Goal: Task Accomplishment & Management: Complete application form

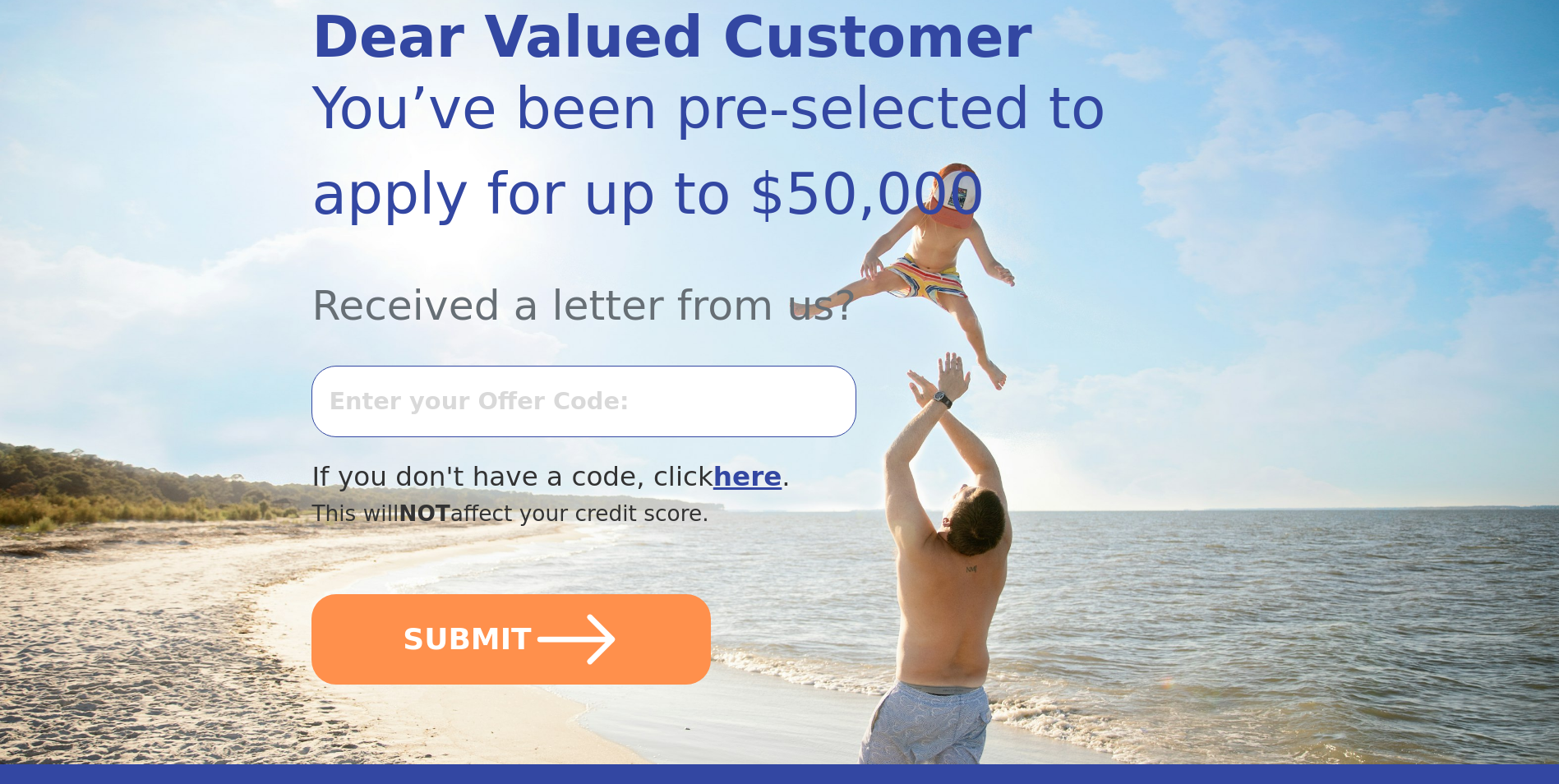
scroll to position [247, 0]
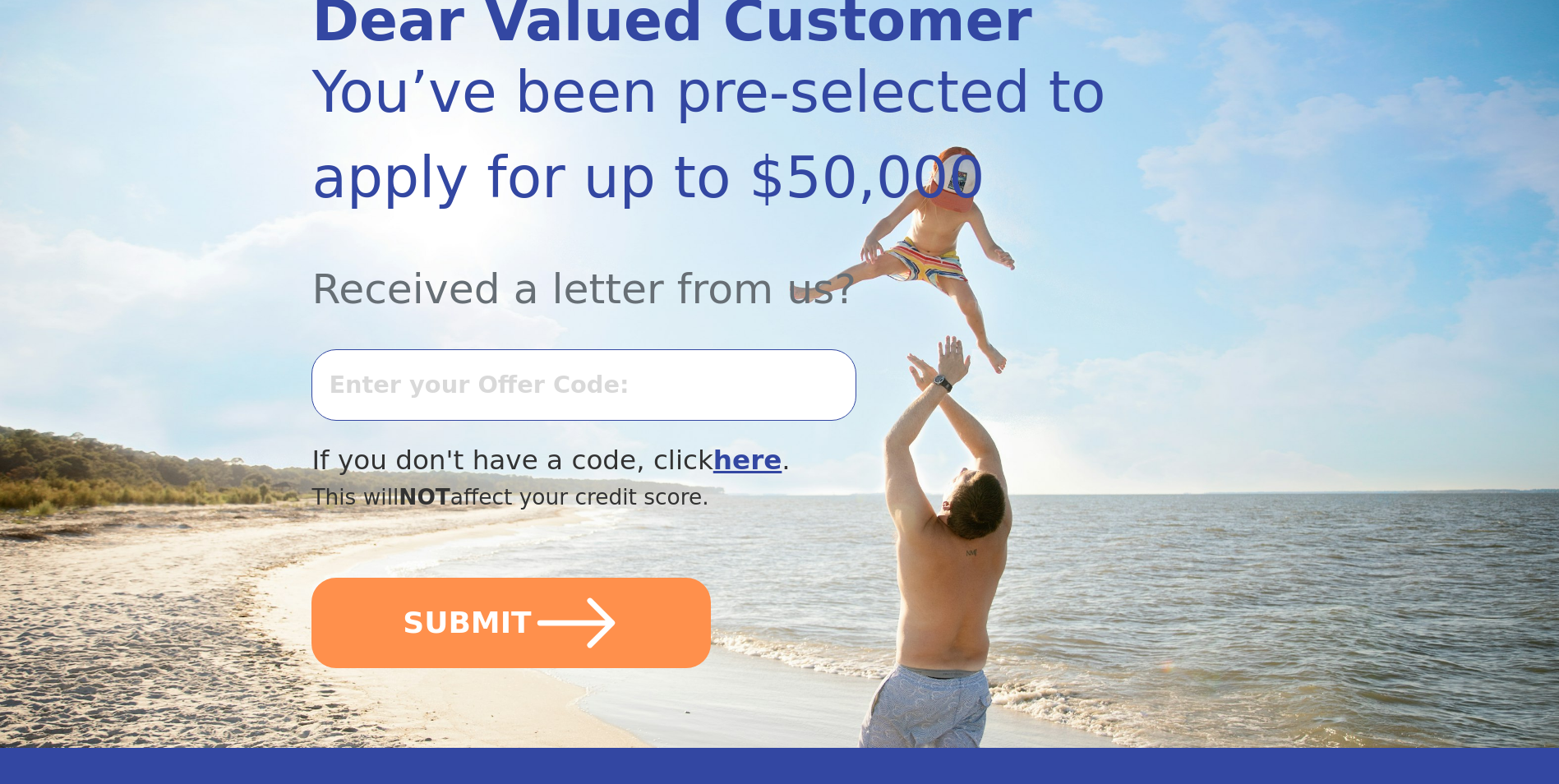
click at [479, 396] on input "text" at bounding box center [583, 385] width 544 height 71
click at [1036, 416] on div at bounding box center [708, 379] width 795 height 120
click at [700, 397] on input "text" at bounding box center [583, 385] width 544 height 71
type input "082K-460739"
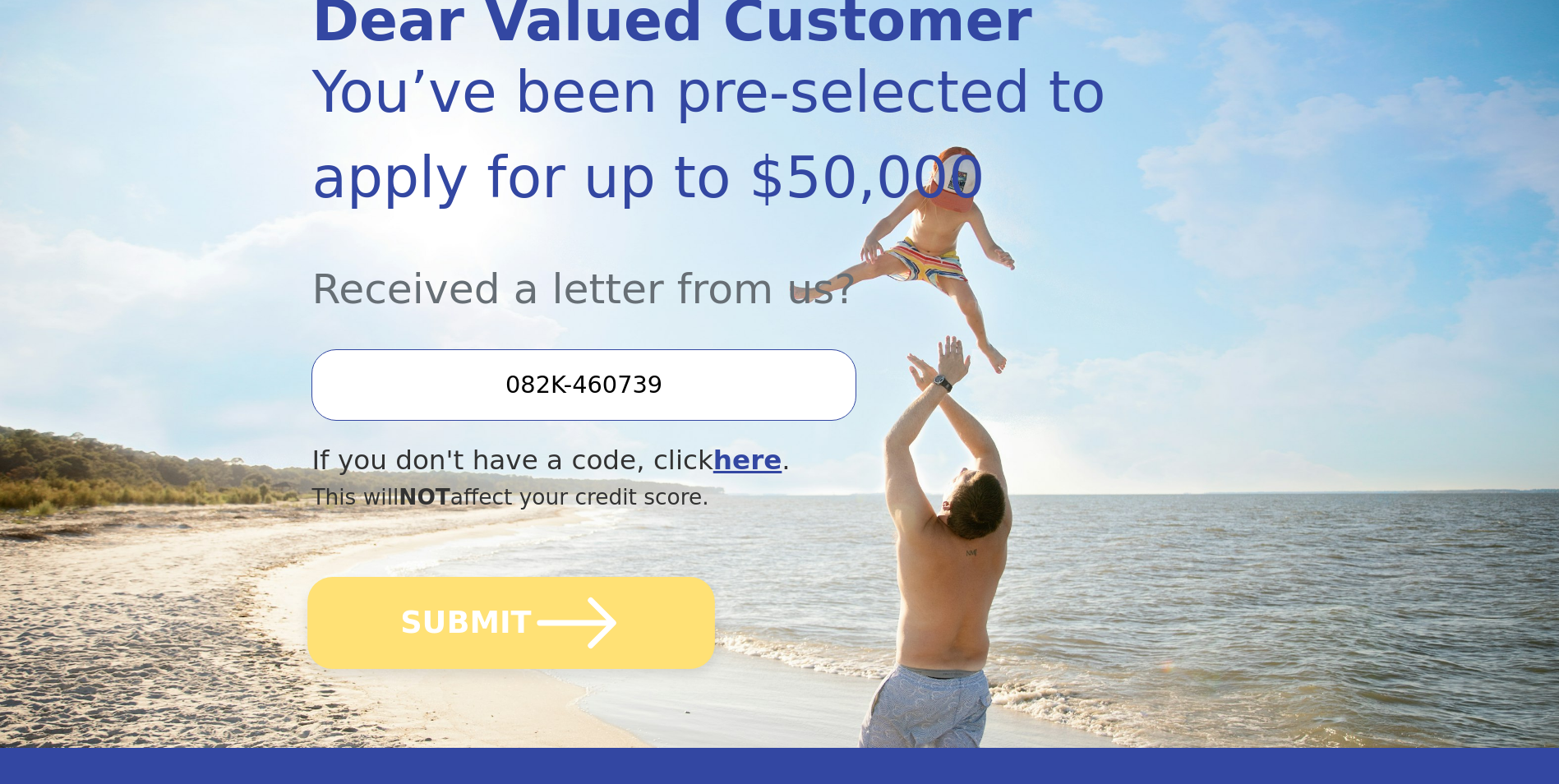
click at [580, 608] on icon "submit" at bounding box center [577, 623] width 90 height 90
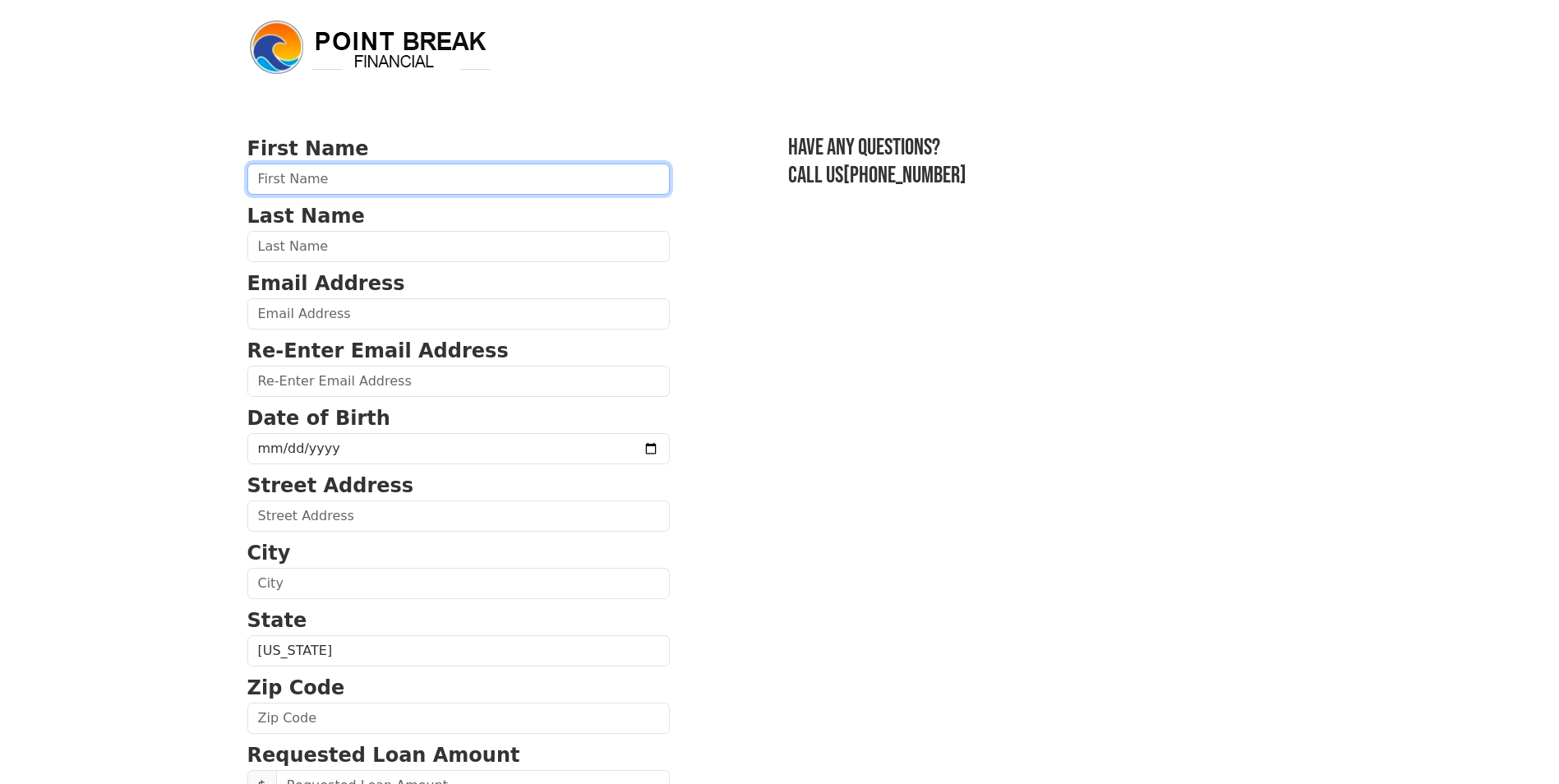
click at [424, 167] on input "text" at bounding box center [459, 178] width 422 height 32
type input "Jeffrey"
type input "Peck"
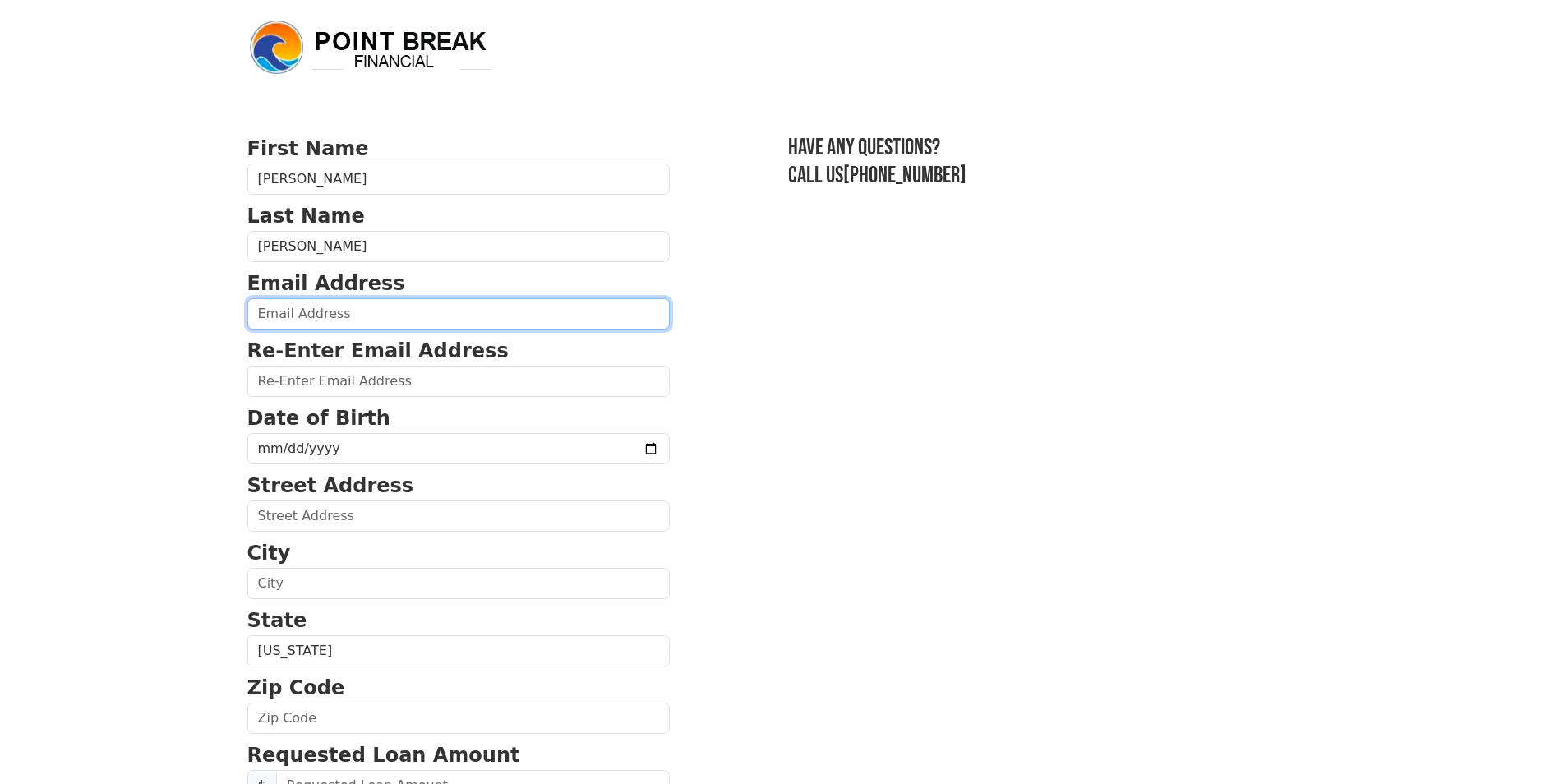
type input "107 IRONWOOD DR"
type input "jefforypeck@gmail.com"
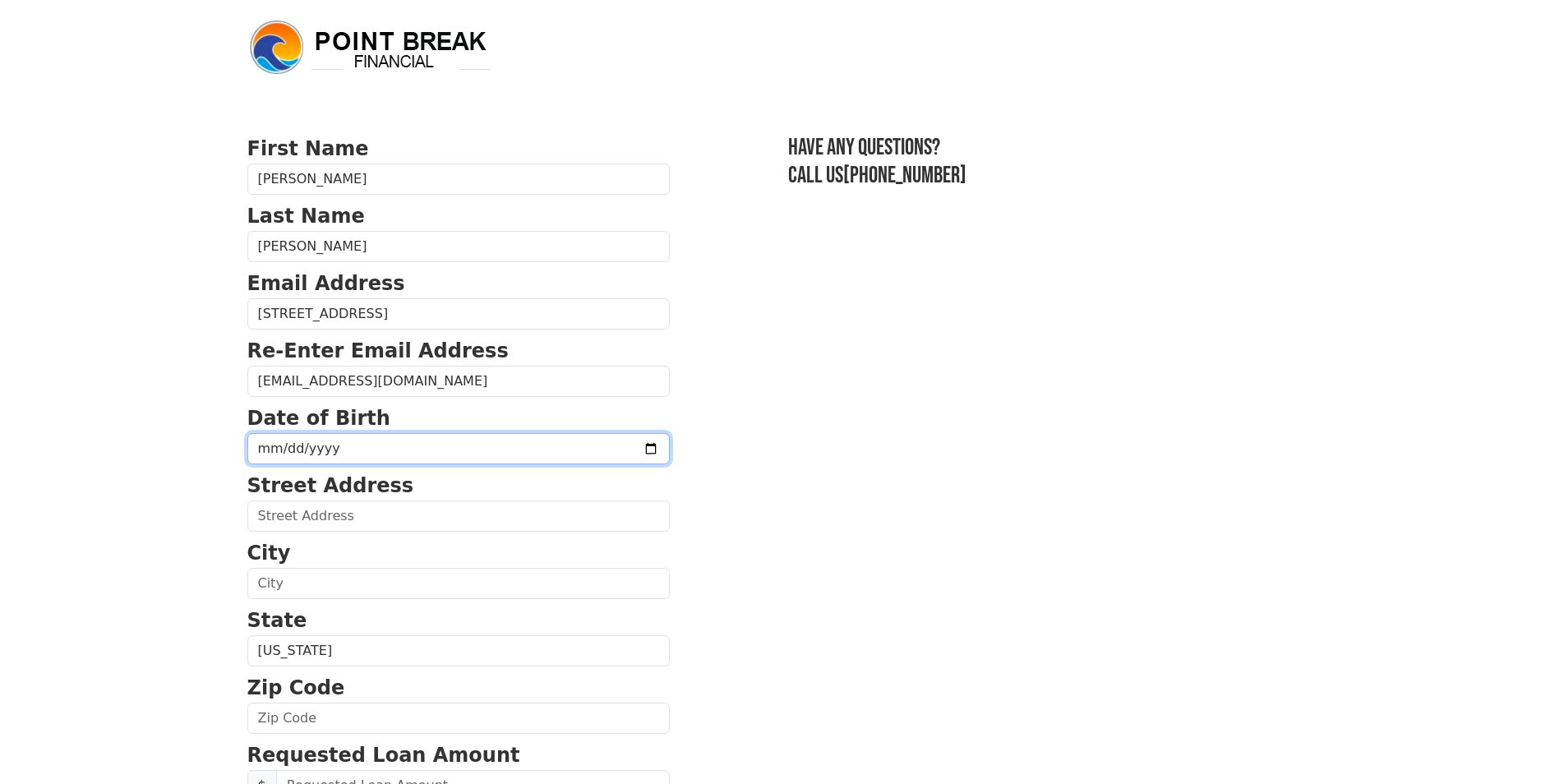
type input "107 IRONWOOD DR"
type input "SOMERSET"
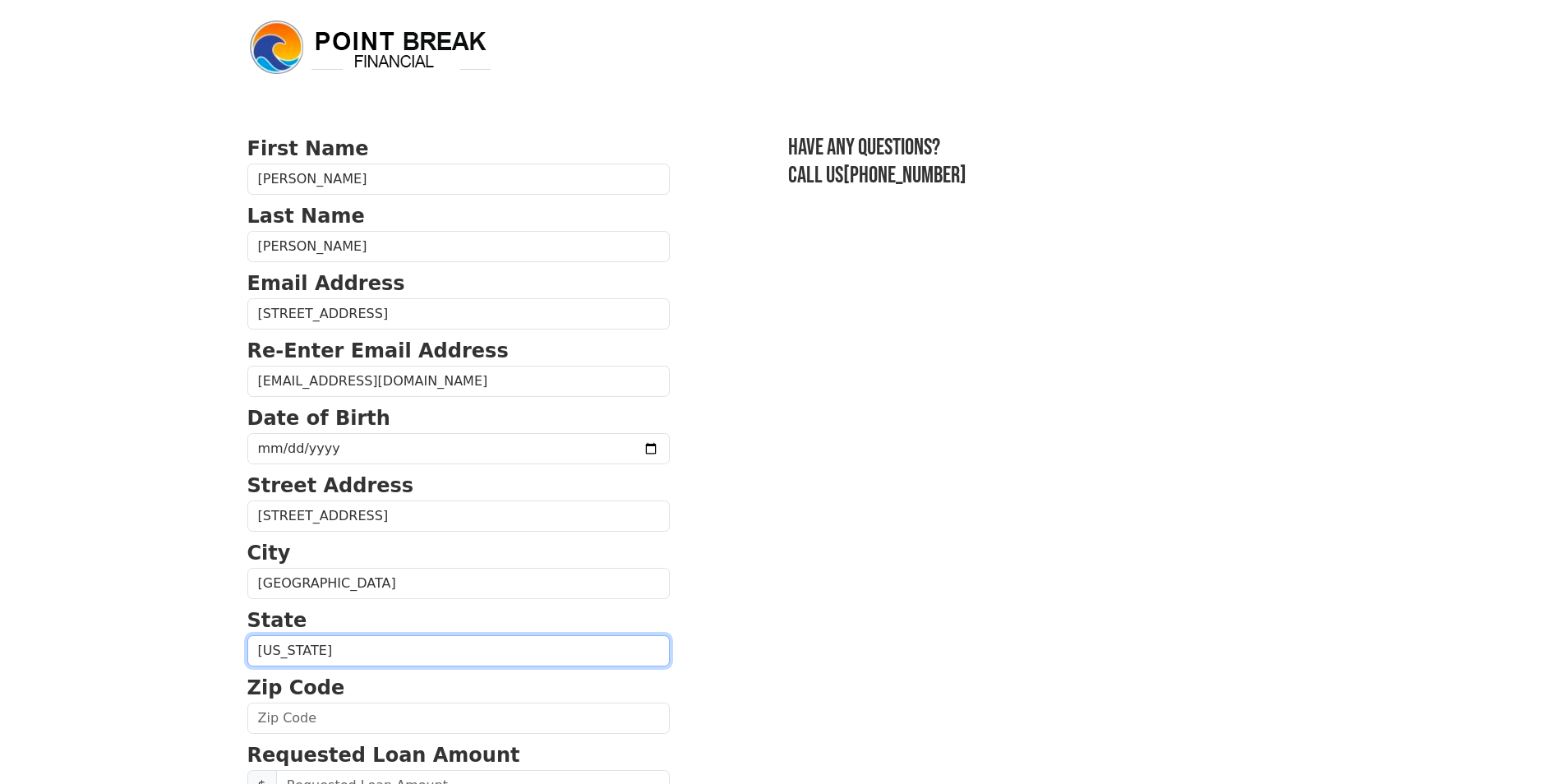
select select "KY"
type input "42503"
type input "20,000.00"
type input "5,500.00"
type input "(859) 338-5118"
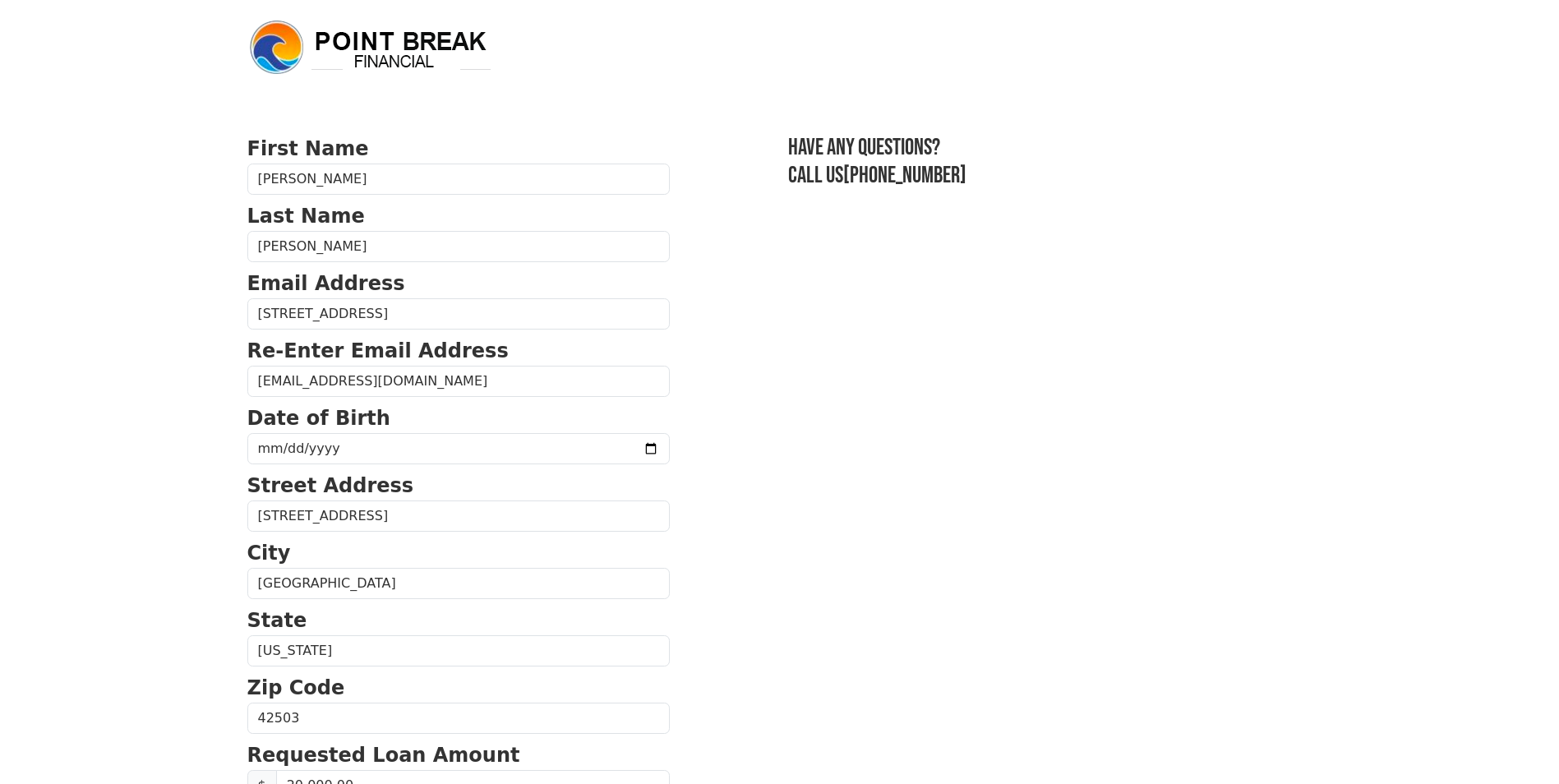
type input "082K-460739"
type input "20,000.00"
type input "5,500.00"
type input "(859) 338-5118"
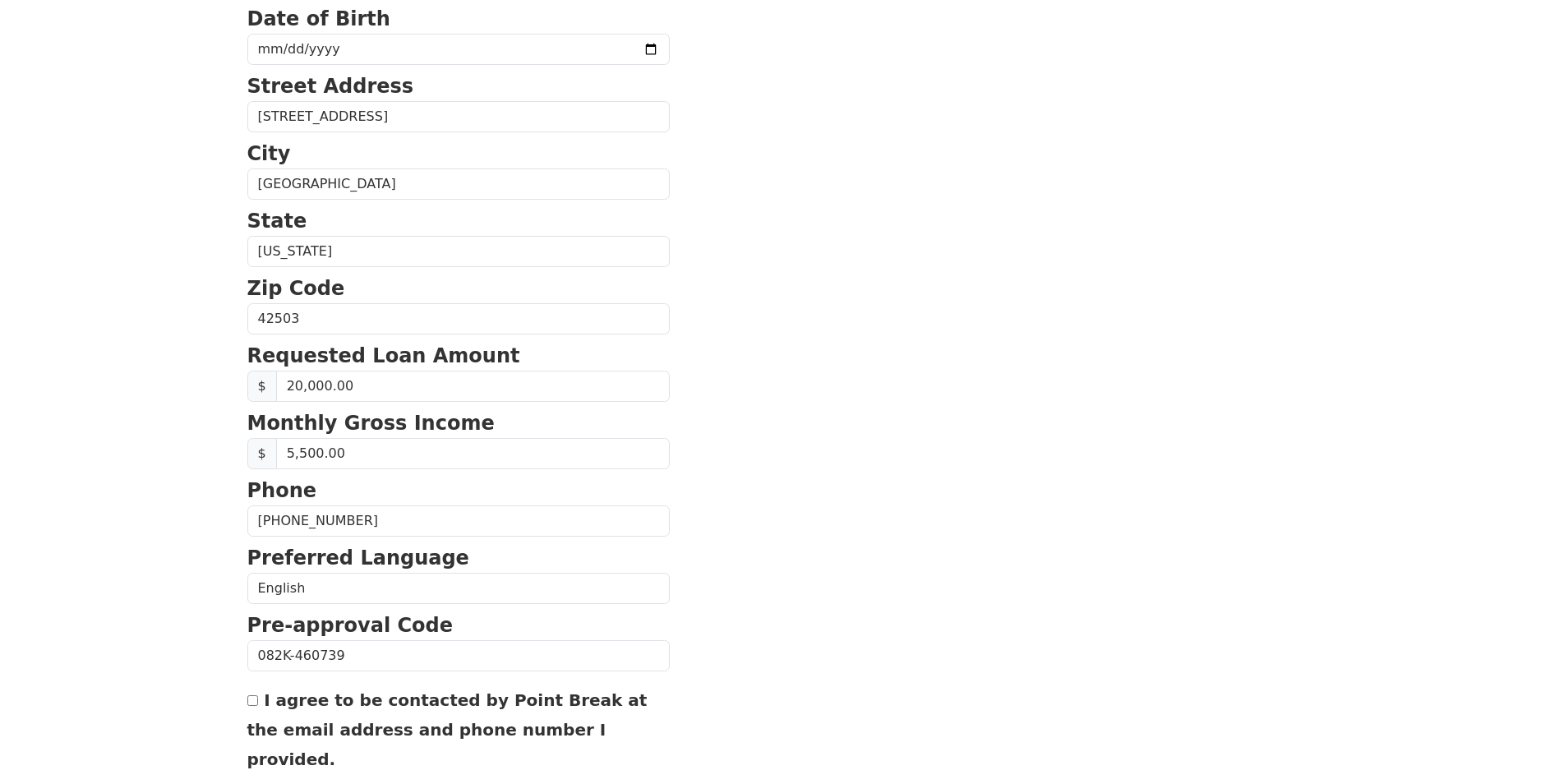
scroll to position [277, 0]
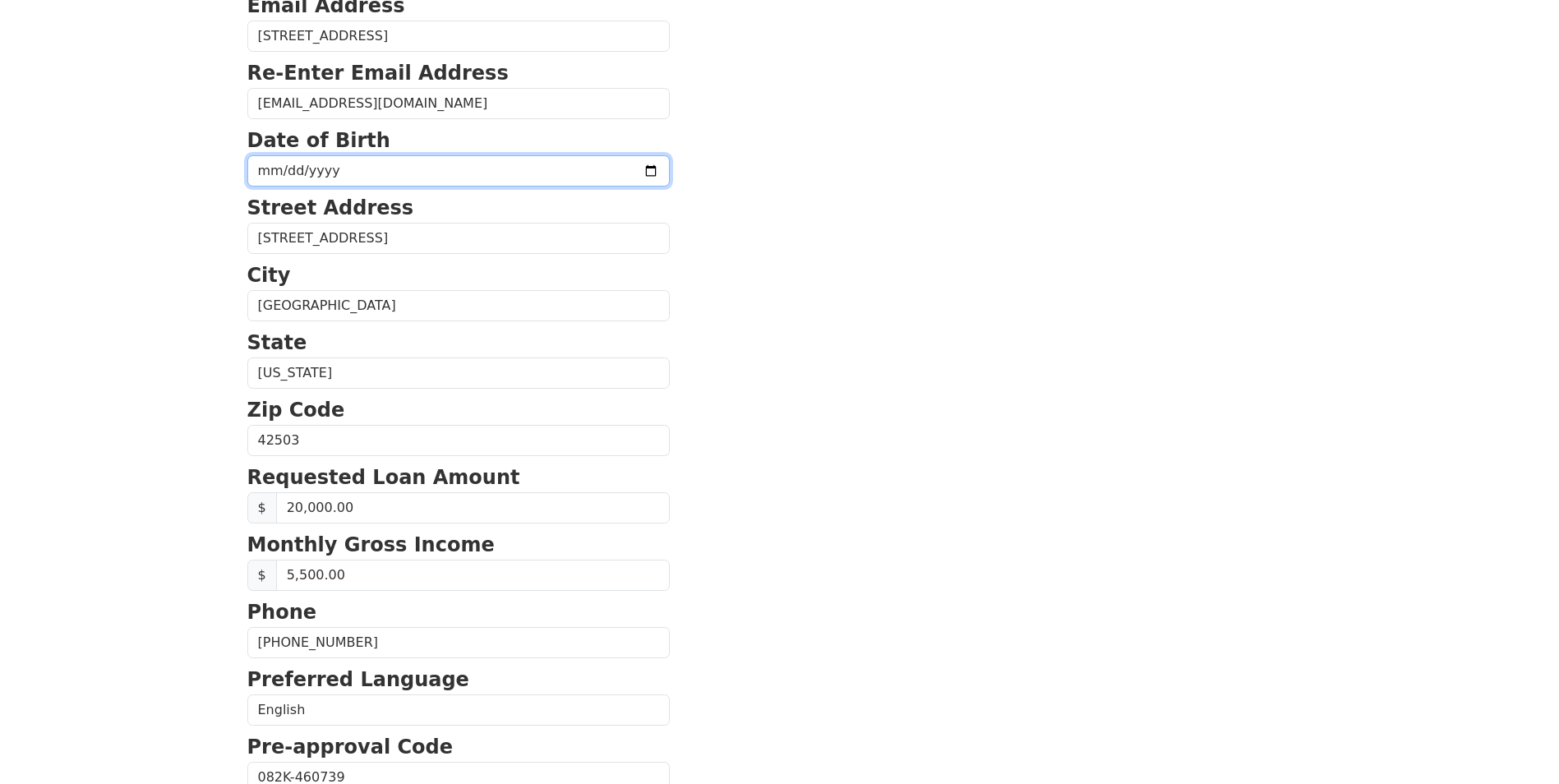
click at [446, 171] on input "date" at bounding box center [459, 171] width 422 height 32
type input "1954-08-15"
click at [198, 334] on body "First Name Jeffrey Last Name Peck Email Address 107 IRONWOOD DR Re-Enter Email …" at bounding box center [780, 114] width 1559 height 784
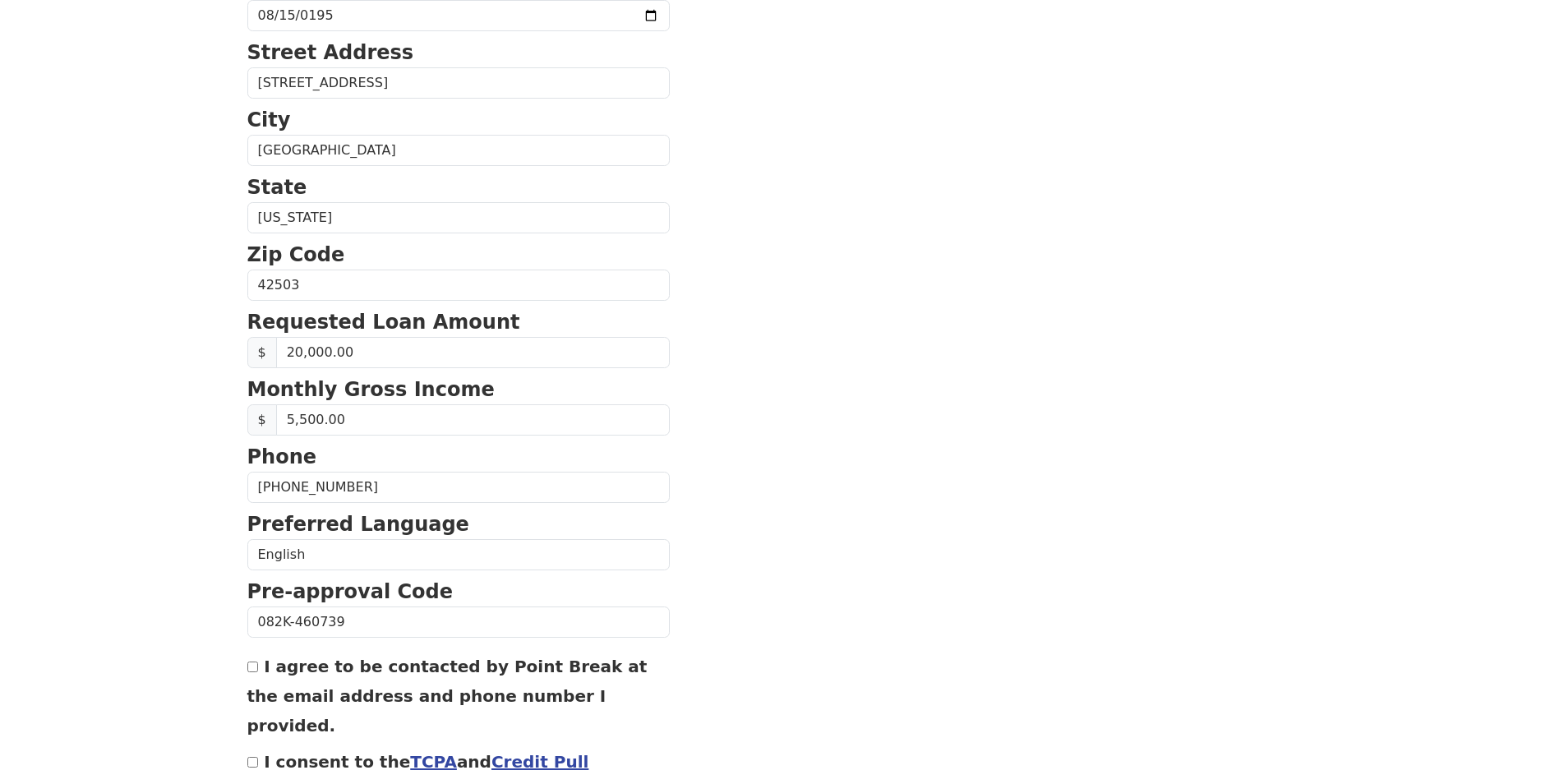
scroll to position [524, 0]
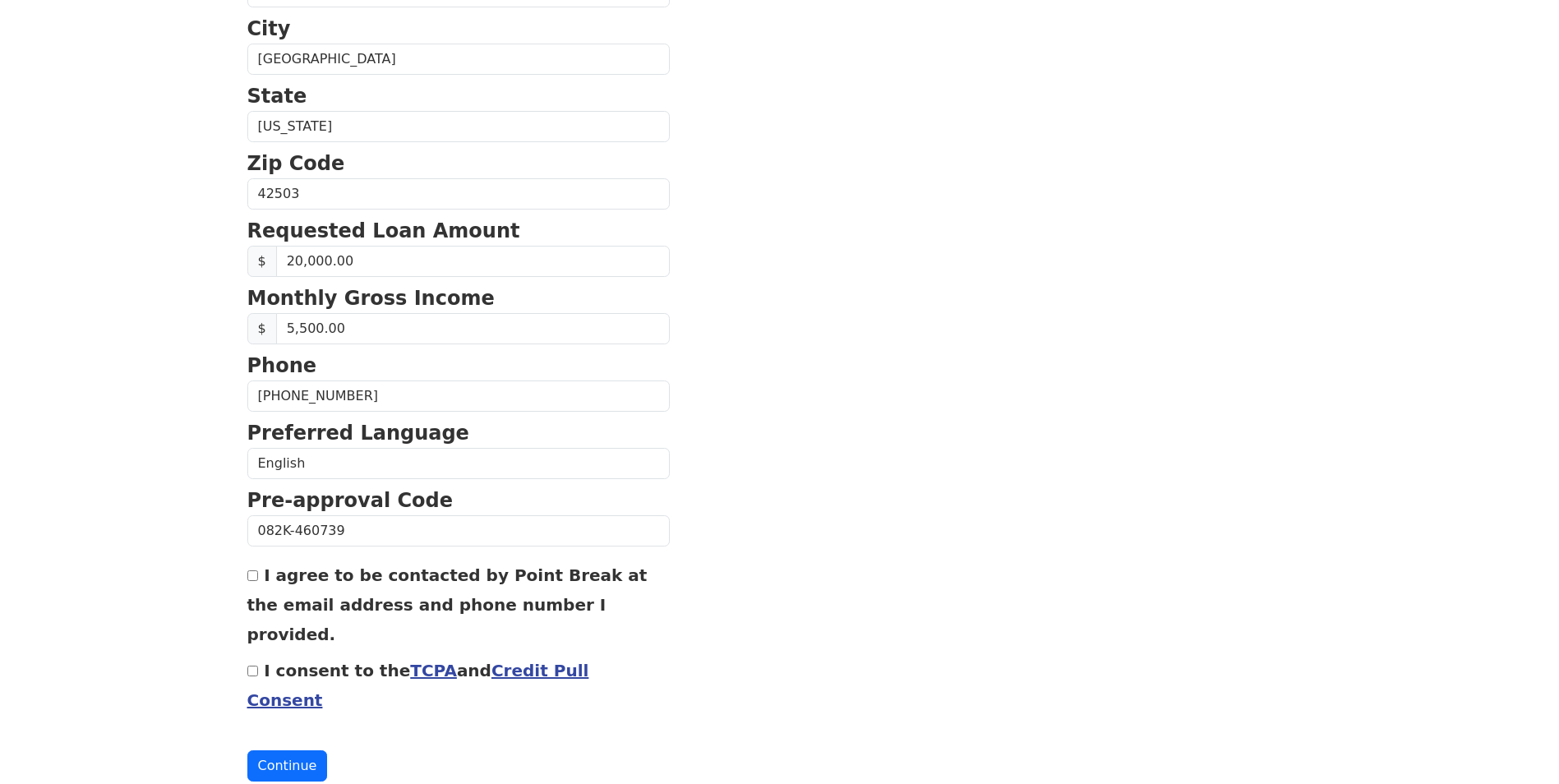
click at [249, 578] on input "I agree to be contacted by Point Break at the email address and phone number I …" at bounding box center [252, 575] width 11 height 11
checkbox input "true"
click at [251, 665] on input "I consent to the TCPA and Credit Pull Consent" at bounding box center [252, 670] width 11 height 11
checkbox input "true"
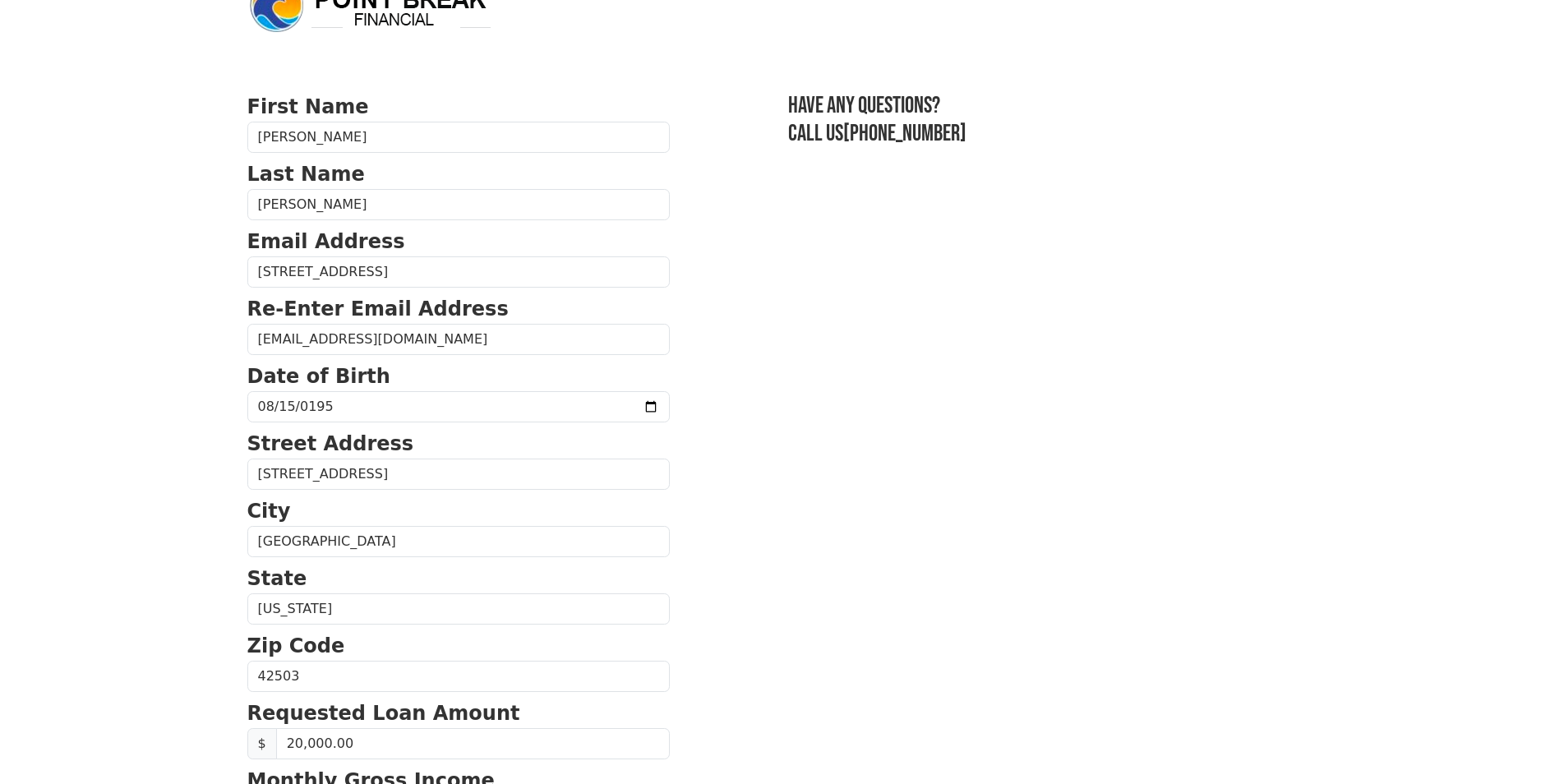
scroll to position [0, 0]
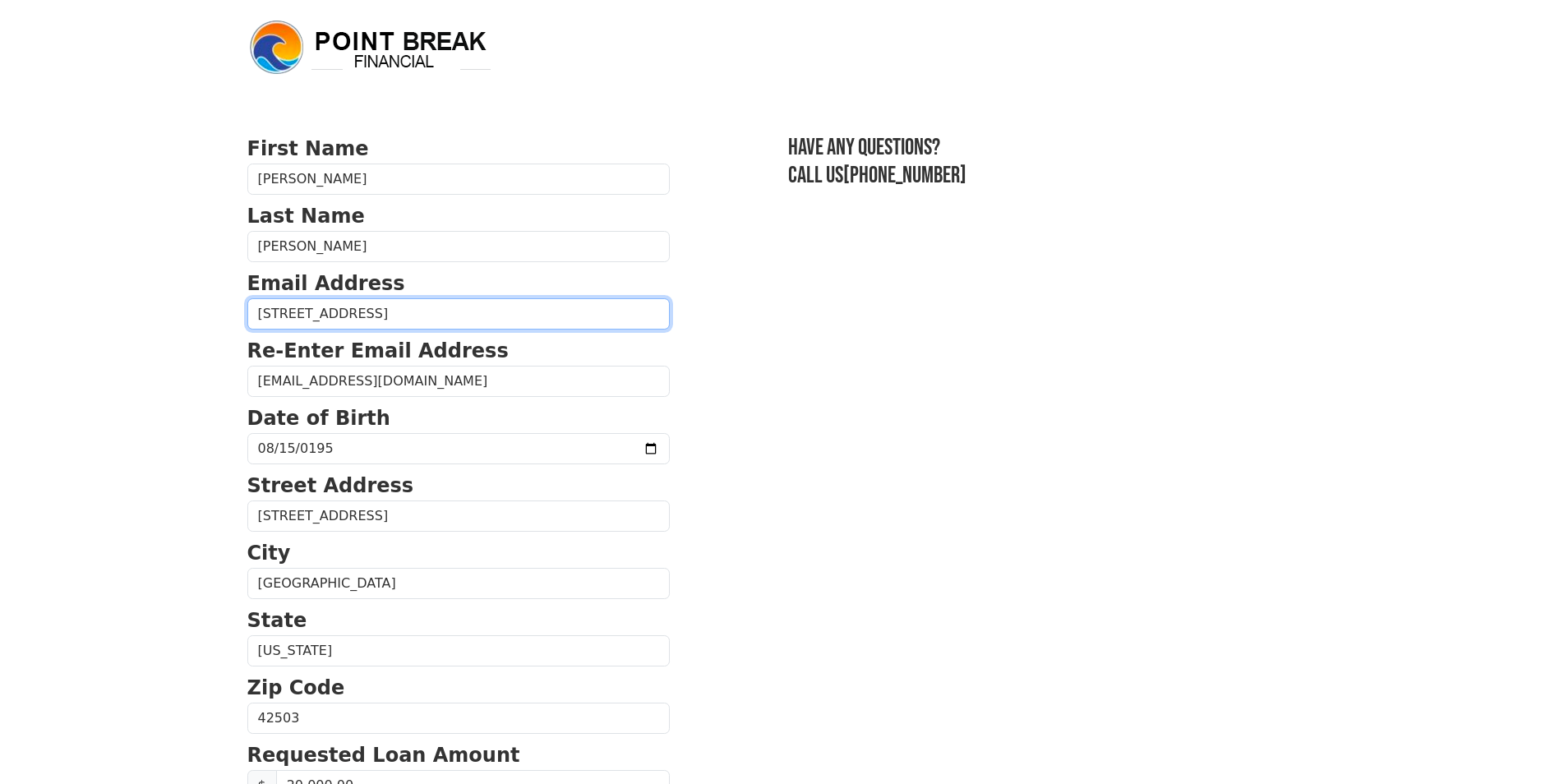
click at [427, 326] on input "107 IRONWOOD DR" at bounding box center [459, 314] width 422 height 32
drag, startPoint x: 427, startPoint y: 321, endPoint x: 125, endPoint y: 303, distance: 302.5
click at [125, 303] on body "First Name Jeffrey Last Name Peck Email Address 107 IRONWOOD DR Re-Enter Email …" at bounding box center [780, 392] width 1559 height 784
type input "jeff@jrpeckpe.com"
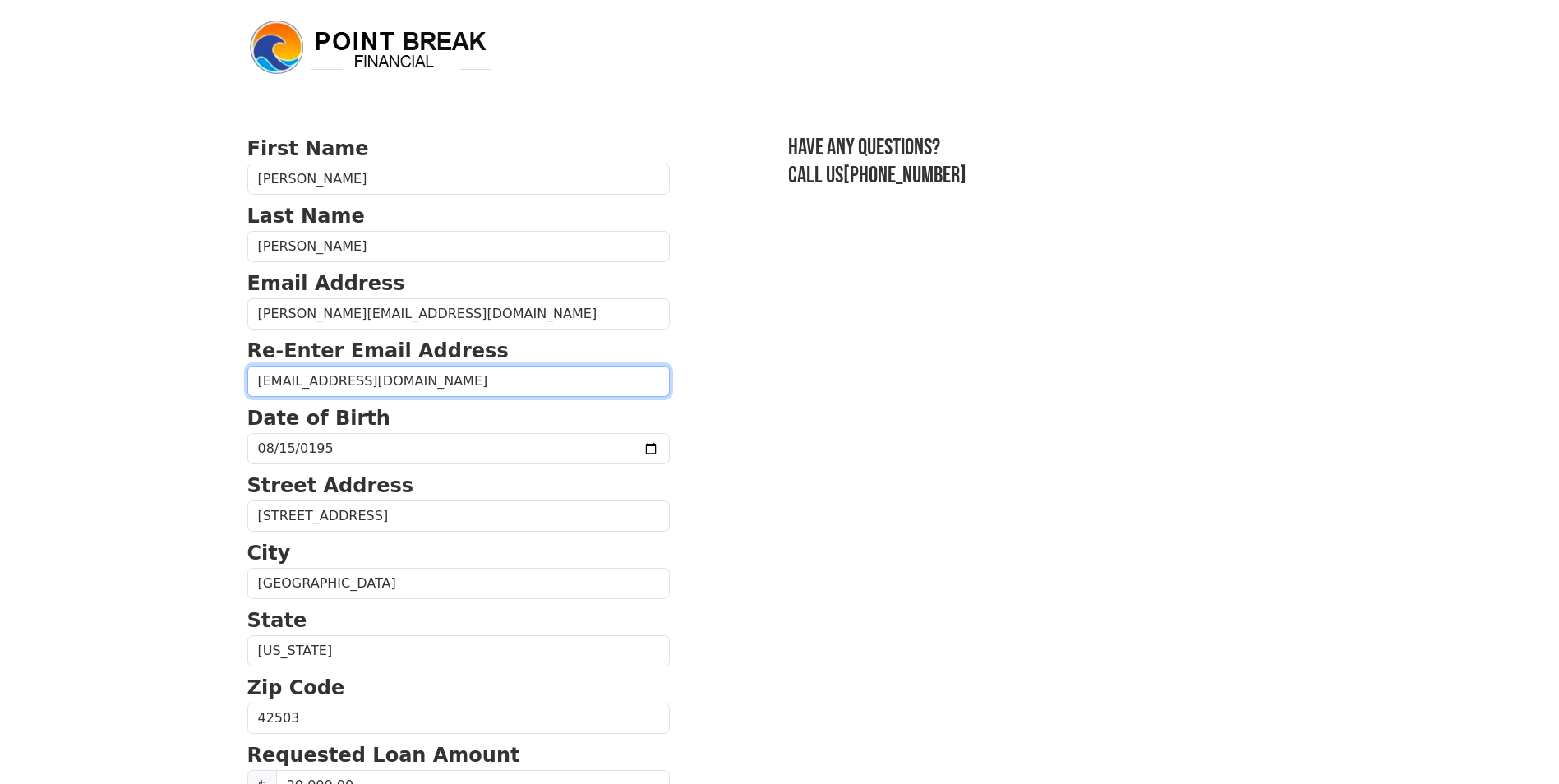
drag, startPoint x: 436, startPoint y: 391, endPoint x: 195, endPoint y: 358, distance: 243.2
click at [195, 358] on body "First Name Jeffrey Last Name Peck Email Address jeff@jrpeckpe.com Re-Enter Emai…" at bounding box center [780, 392] width 1559 height 784
type input "jeff@jrpeckpe.com"
click at [922, 269] on section "First Name Jeffrey Last Name Peck Email Address jeff@jrpeckpe.com Re-Enter Emai…" at bounding box center [780, 720] width 1065 height 1172
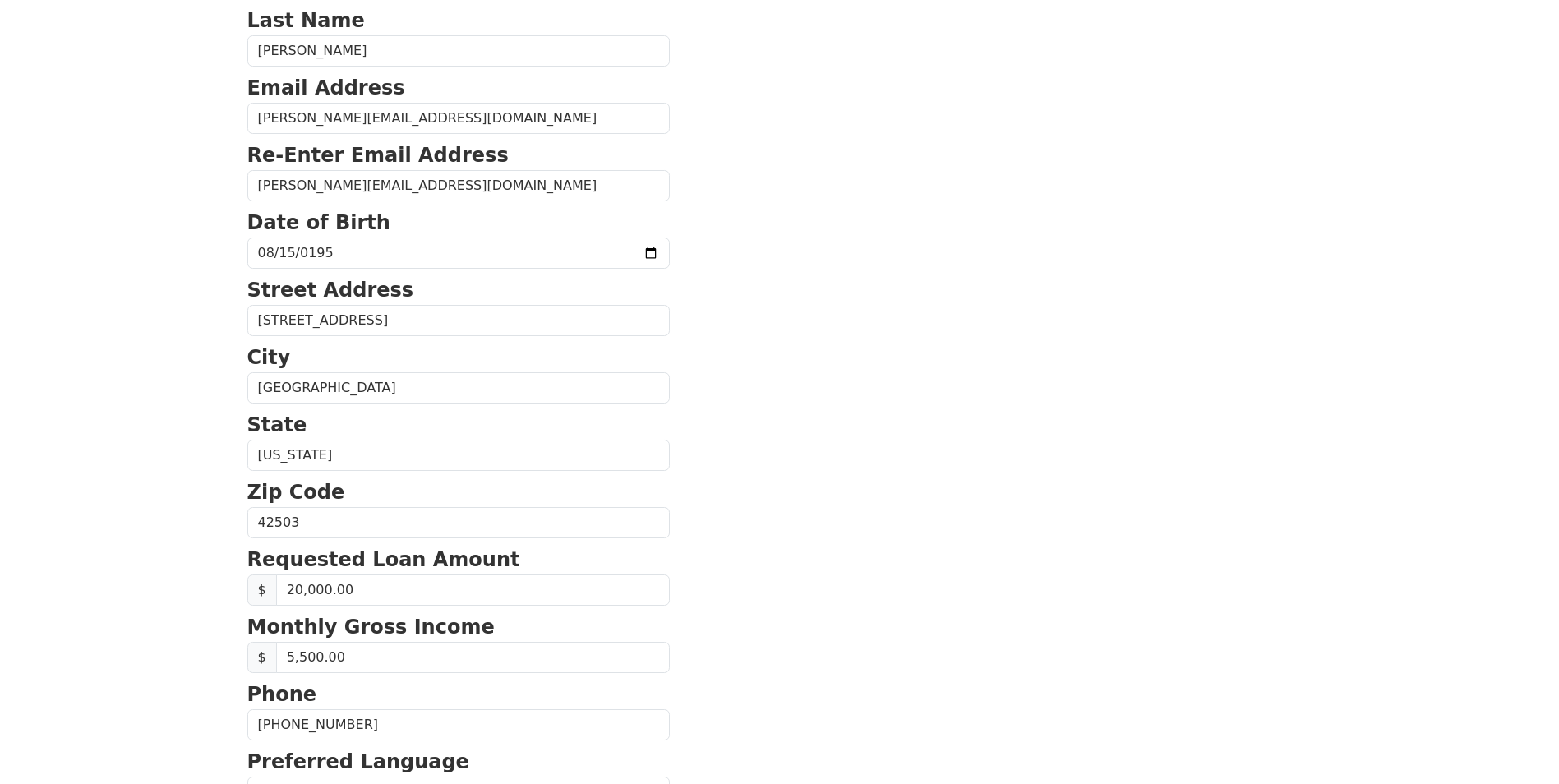
scroll to position [524, 0]
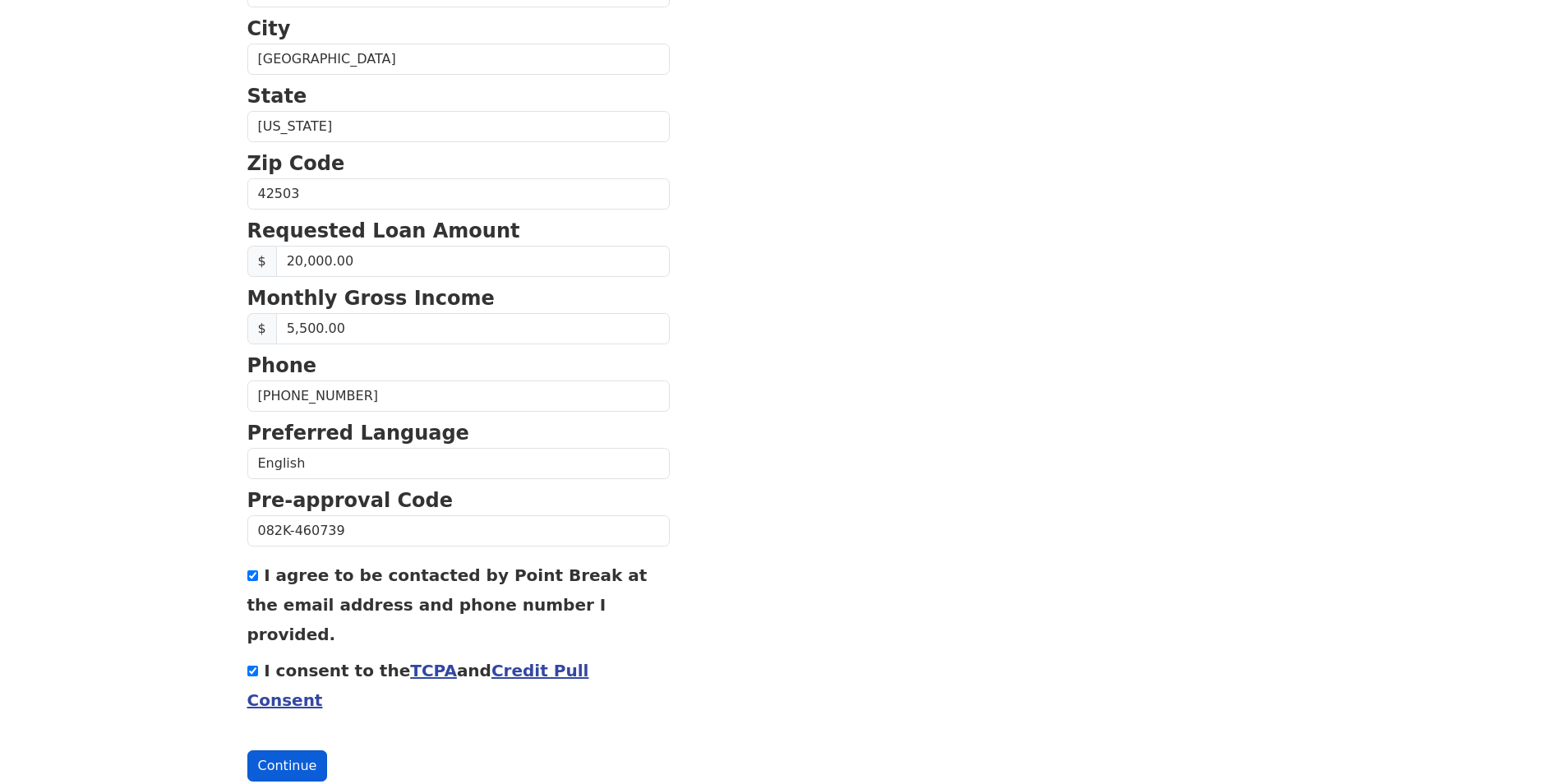
click at [311, 749] on button "Continue" at bounding box center [288, 765] width 81 height 32
